Goal: Information Seeking & Learning: Learn about a topic

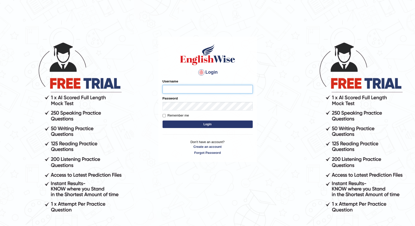
click at [169, 88] on input "Username" at bounding box center [208, 89] width 90 height 9
type input "Talwinder123"
click at [196, 122] on button "Login" at bounding box center [208, 125] width 90 height 8
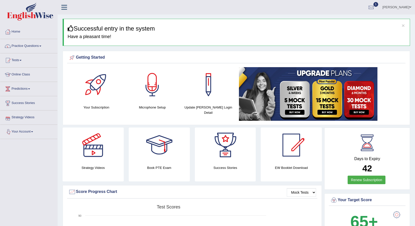
click at [18, 130] on link "Your Account" at bounding box center [28, 131] width 57 height 13
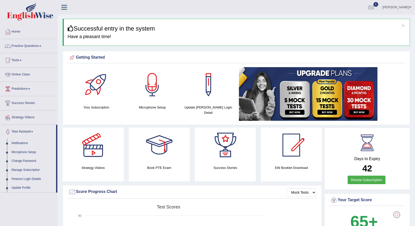
click at [18, 130] on link "Your Account" at bounding box center [28, 131] width 56 height 13
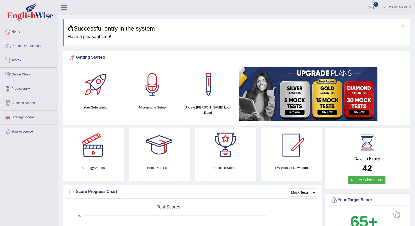
click at [21, 60] on link "Tests" at bounding box center [28, 59] width 57 height 13
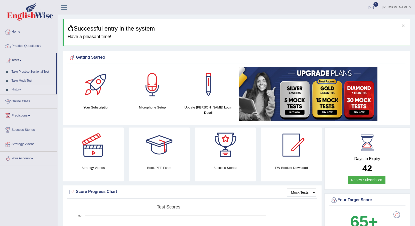
click at [17, 87] on link "History" at bounding box center [32, 89] width 47 height 9
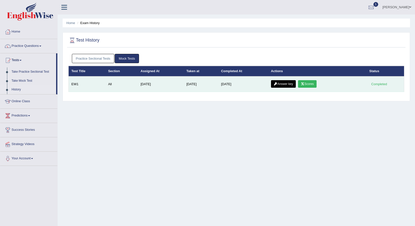
click at [307, 84] on link "Scores" at bounding box center [307, 84] width 19 height 8
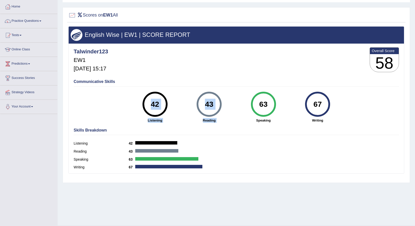
drag, startPoint x: 265, startPoint y: 89, endPoint x: 250, endPoint y: 116, distance: 30.9
click at [250, 116] on div "Communicative Skills 42 Listening 43 Reading 63 Speaking 67 Writing" at bounding box center [236, 100] width 328 height 47
drag, startPoint x: 250, startPoint y: 116, endPoint x: 252, endPoint y: 133, distance: 17.1
click at [252, 133] on div "Skills Breakdown Listening 42 Reading 43 Speaking 63 Writing 67" at bounding box center [236, 150] width 328 height 48
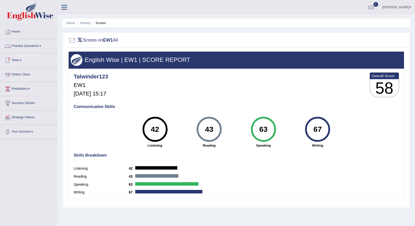
click at [18, 50] on link "Practice Questions" at bounding box center [28, 45] width 57 height 13
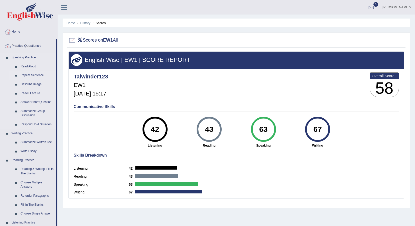
click at [28, 76] on link "Repeat Sentence" at bounding box center [37, 75] width 38 height 9
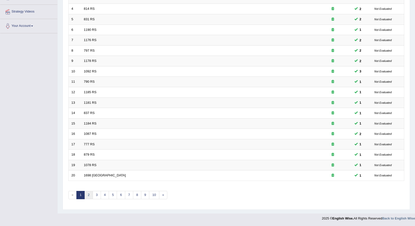
click at [87, 198] on link "2" at bounding box center [88, 195] width 8 height 8
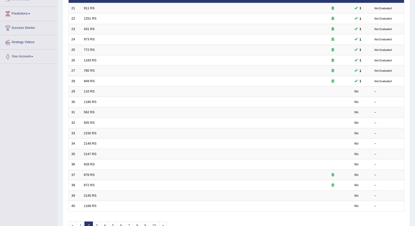
click at [86, 91] on link "110 RS" at bounding box center [89, 91] width 11 height 4
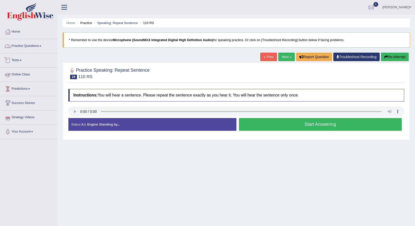
click at [37, 46] on link "Practice Questions" at bounding box center [28, 45] width 57 height 13
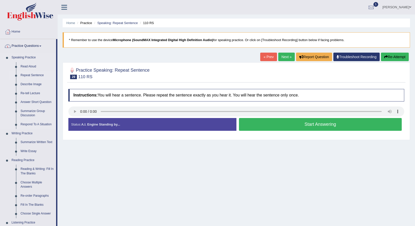
click at [28, 73] on link "Repeat Sentence" at bounding box center [37, 75] width 38 height 9
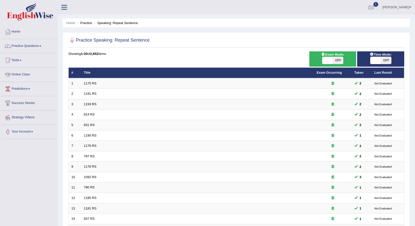
click at [388, 61] on span "OFF" at bounding box center [386, 60] width 11 height 7
checkbox input "true"
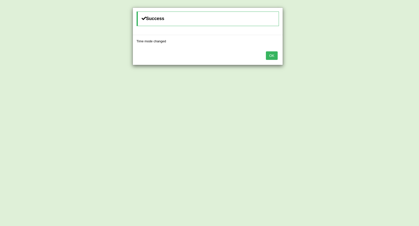
click at [272, 55] on button "OK" at bounding box center [272, 55] width 12 height 9
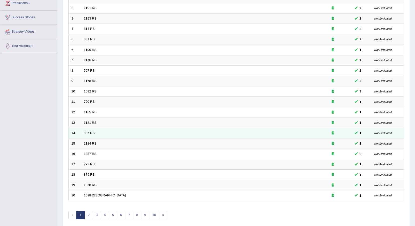
scroll to position [106, 0]
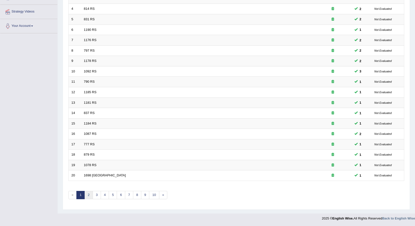
click at [90, 193] on link "2" at bounding box center [88, 195] width 8 height 8
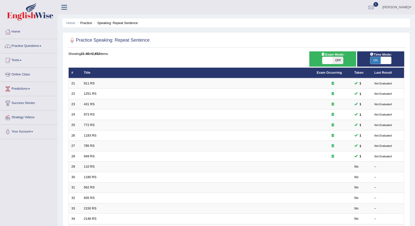
scroll to position [50, 0]
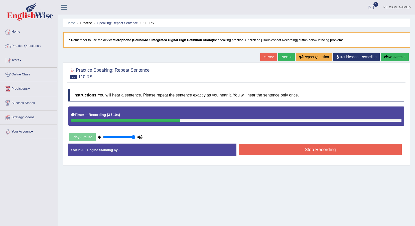
drag, startPoint x: 0, startPoint y: 0, endPoint x: 247, endPoint y: 157, distance: 292.3
click at [247, 157] on div "Status: A.I. Engine Standing by... Start Answering Stop Recording" at bounding box center [236, 153] width 336 height 18
click at [262, 155] on button "Stop Recording" at bounding box center [320, 150] width 163 height 12
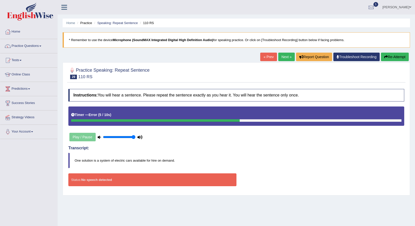
click at [282, 60] on link "Next »" at bounding box center [286, 57] width 17 height 9
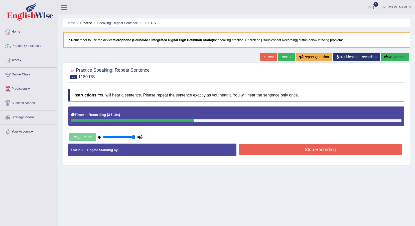
click at [260, 149] on button "Stop Recording" at bounding box center [320, 150] width 163 height 12
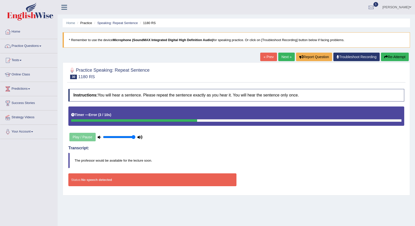
click at [401, 57] on button "Re-Attempt" at bounding box center [395, 57] width 28 height 9
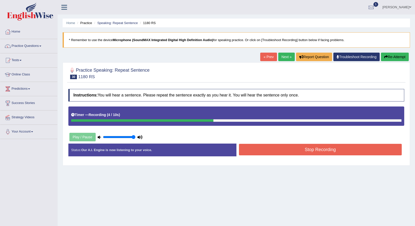
click at [339, 149] on button "Stop Recording" at bounding box center [320, 150] width 163 height 12
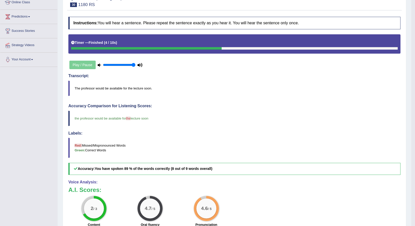
scroll to position [25, 0]
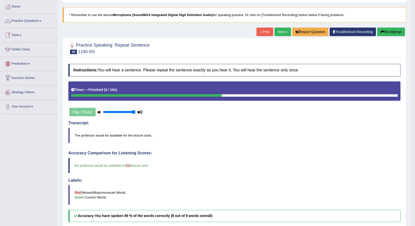
click at [30, 21] on link "Practice Questions" at bounding box center [28, 20] width 57 height 13
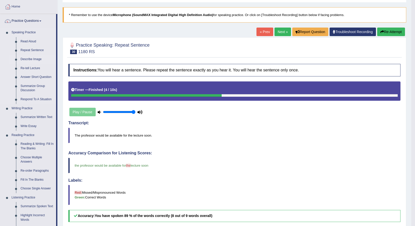
click at [34, 59] on link "Describe Image" at bounding box center [37, 59] width 38 height 9
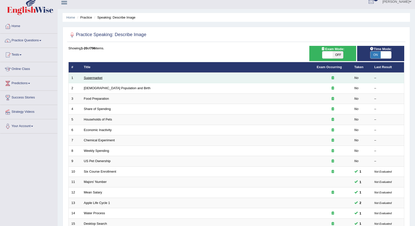
click at [85, 79] on link "Supermarket" at bounding box center [93, 78] width 19 height 4
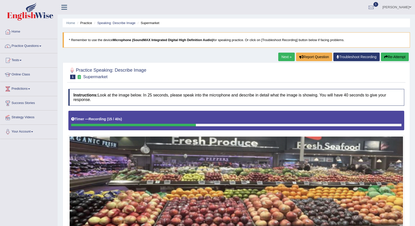
click at [398, 58] on button "Re-Attempt" at bounding box center [395, 57] width 28 height 9
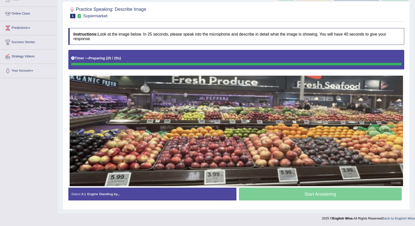
scroll to position [61, 0]
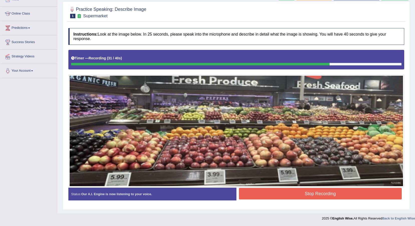
click at [345, 191] on button "Stop Recording" at bounding box center [320, 194] width 163 height 12
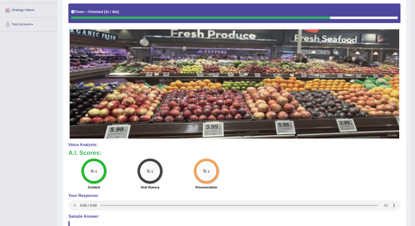
scroll to position [36, 0]
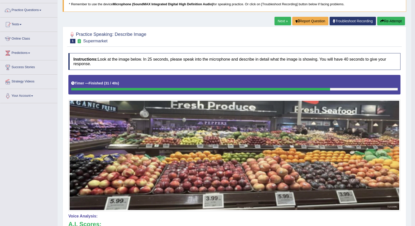
click at [390, 20] on button "Re-Attempt" at bounding box center [391, 21] width 28 height 9
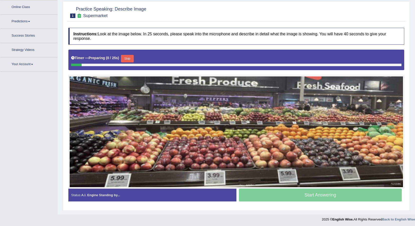
scroll to position [68, 0]
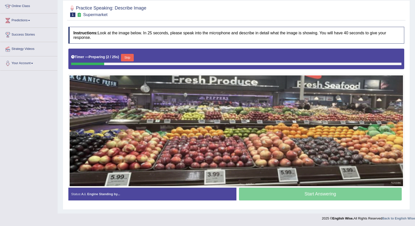
click at [129, 59] on button "Skip" at bounding box center [127, 58] width 13 height 8
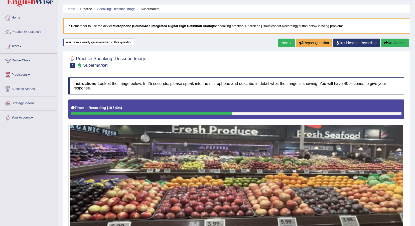
scroll to position [14, 0]
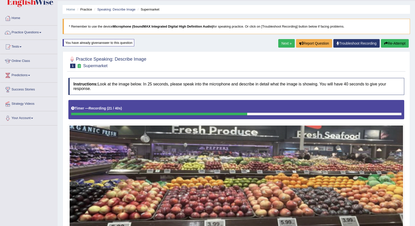
click at [388, 41] on button "Re-Attempt" at bounding box center [395, 43] width 28 height 9
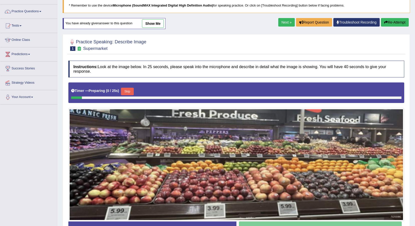
scroll to position [68, 0]
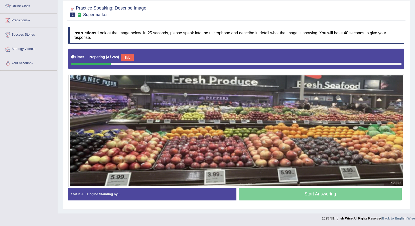
click at [124, 57] on button "Skip" at bounding box center [127, 58] width 13 height 8
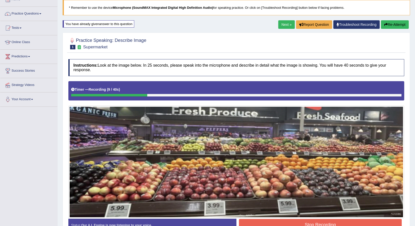
scroll to position [0, 0]
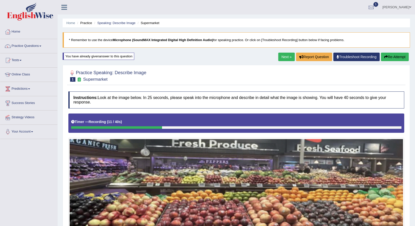
click at [389, 56] on button "Re-Attempt" at bounding box center [395, 57] width 28 height 9
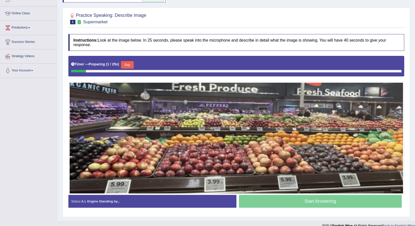
scroll to position [68, 0]
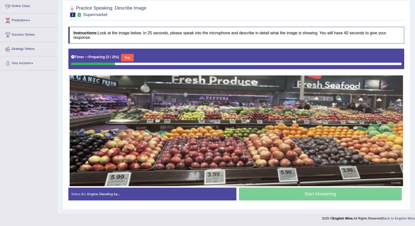
click at [128, 55] on button "Skip" at bounding box center [127, 58] width 13 height 8
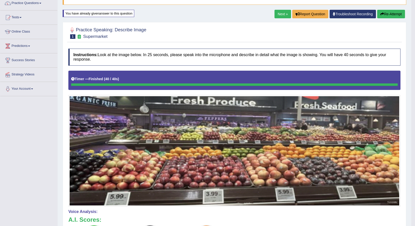
scroll to position [0, 0]
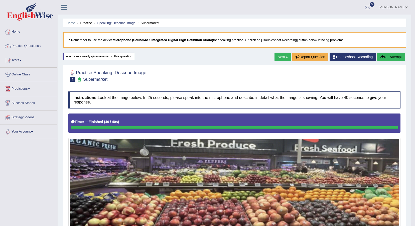
click at [284, 56] on link "Next »" at bounding box center [283, 57] width 17 height 9
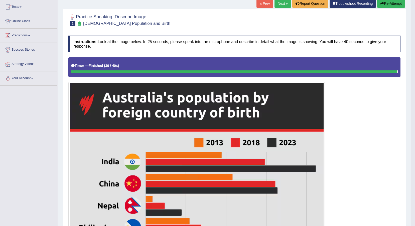
scroll to position [25, 0]
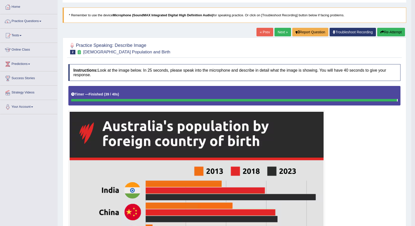
click at [277, 33] on link "Next »" at bounding box center [283, 32] width 17 height 9
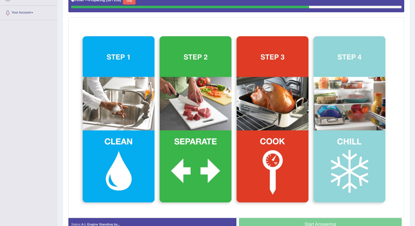
scroll to position [49, 0]
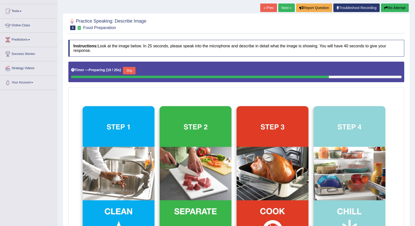
click at [286, 8] on link "Next »" at bounding box center [286, 8] width 17 height 9
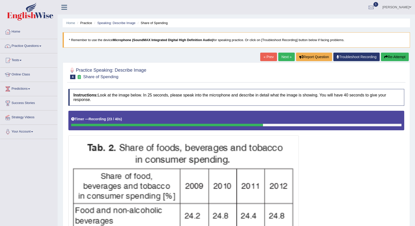
click at [402, 56] on button "Re-Attempt" at bounding box center [395, 57] width 28 height 9
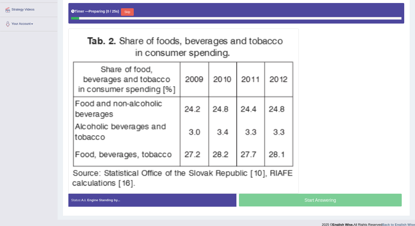
scroll to position [110, 0]
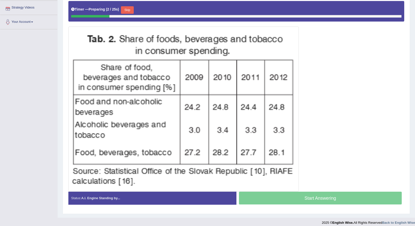
click at [121, 10] on div "Timer — Preparing ( 2 / 25s ) Skip" at bounding box center [236, 10] width 330 height 10
click at [123, 9] on button "Skip" at bounding box center [127, 10] width 13 height 8
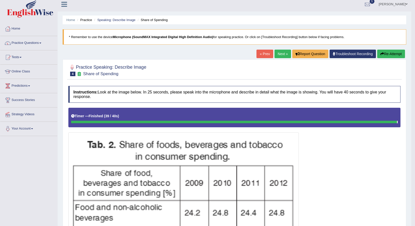
scroll to position [0, 0]
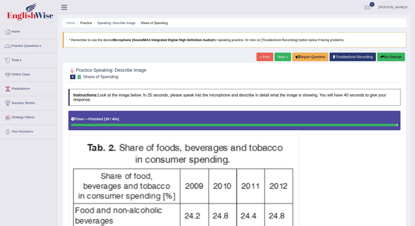
click at [33, 44] on link "Practice Questions" at bounding box center [28, 45] width 57 height 13
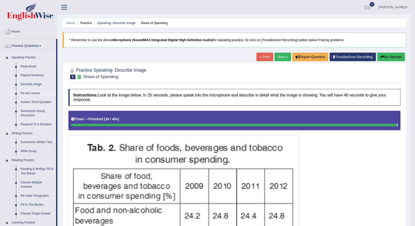
click at [33, 92] on link "Re-tell Lecture" at bounding box center [37, 93] width 38 height 9
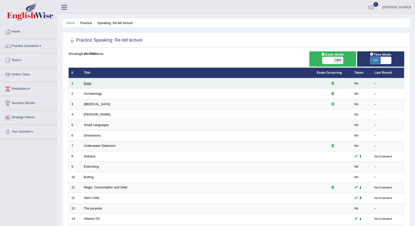
click at [86, 84] on link "Dogs" at bounding box center [88, 83] width 8 height 4
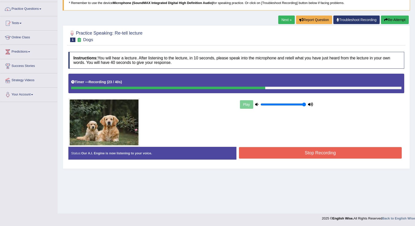
click at [286, 21] on link "Next »" at bounding box center [286, 20] width 17 height 9
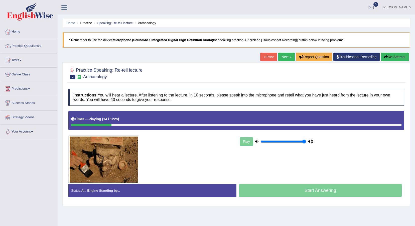
click at [68, 117] on div "Timer — Playing ( 14 / 122s ) Skip" at bounding box center [236, 120] width 336 height 19
click at [45, 48] on link "Practice Questions" at bounding box center [28, 45] width 57 height 13
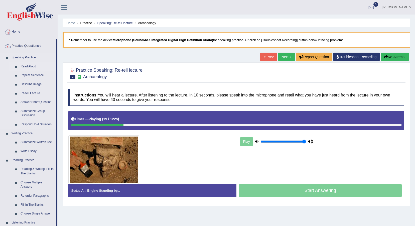
click at [35, 67] on link "Read Aloud" at bounding box center [37, 66] width 38 height 9
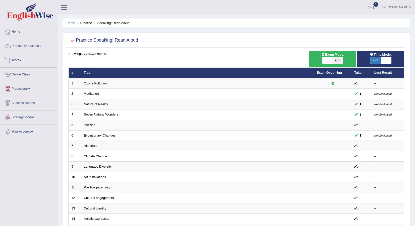
click at [31, 49] on link "Practice Questions" at bounding box center [28, 45] width 57 height 13
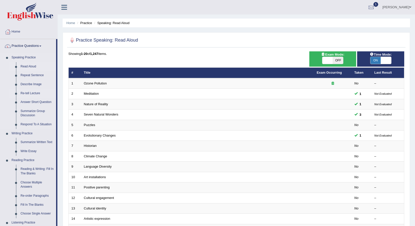
click at [35, 92] on link "Re-tell Lecture" at bounding box center [37, 93] width 38 height 9
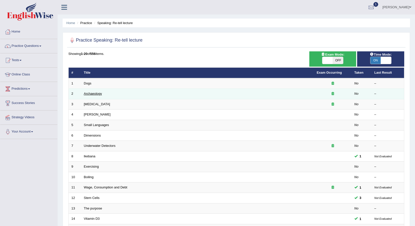
click at [95, 93] on link "Archaeology" at bounding box center [93, 94] width 18 height 4
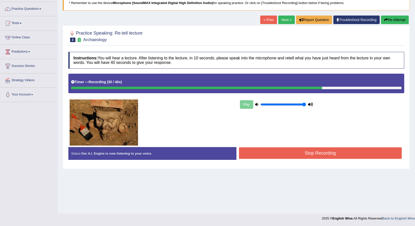
click at [267, 157] on button "Stop Recording" at bounding box center [320, 153] width 163 height 12
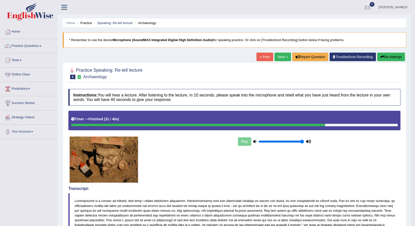
click at [277, 60] on link "Next »" at bounding box center [283, 57] width 17 height 9
